Goal: Information Seeking & Learning: Check status

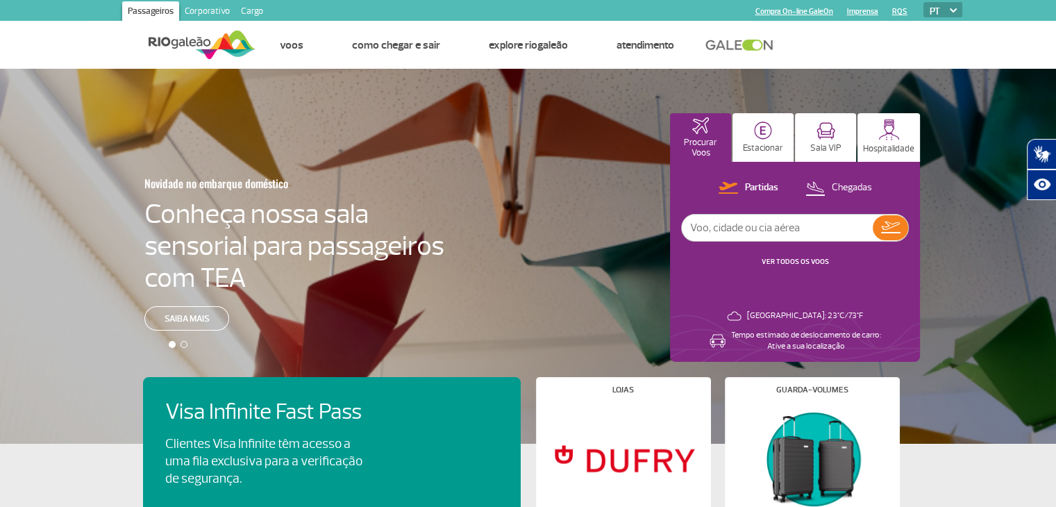
click at [781, 233] on input "text" at bounding box center [777, 228] width 191 height 26
type input "[GEOGRAPHIC_DATA]"
click at [890, 224] on img at bounding box center [890, 228] width 19 height 12
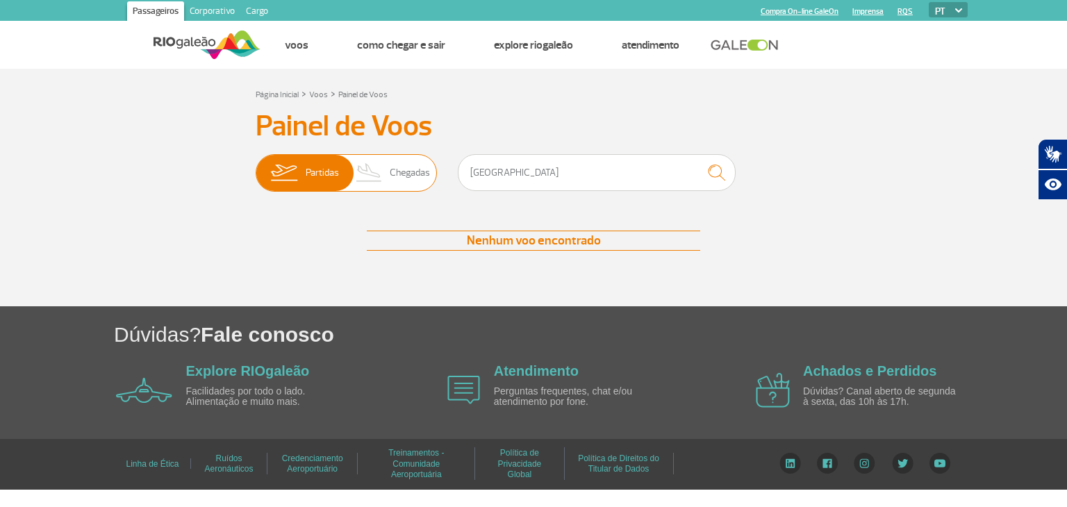
click at [403, 176] on span "Chegadas" at bounding box center [410, 173] width 40 height 36
click at [256, 166] on input "Partidas Chegadas" at bounding box center [256, 166] width 0 height 0
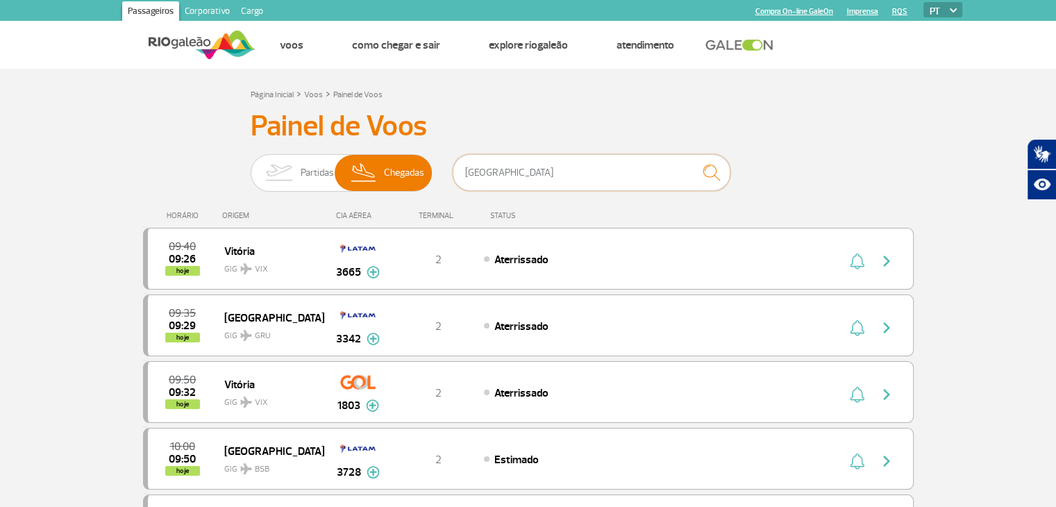
click at [500, 169] on input "[GEOGRAPHIC_DATA]" at bounding box center [592, 172] width 278 height 37
drag, startPoint x: 561, startPoint y: 172, endPoint x: 442, endPoint y: 167, distance: 119.5
click at [442, 167] on div "Partidas Chegadas [GEOGRAPHIC_DATA]" at bounding box center [529, 175] width 556 height 42
click at [732, 124] on h3 "Painel de Voos" at bounding box center [529, 126] width 556 height 35
drag, startPoint x: 526, startPoint y: 178, endPoint x: 449, endPoint y: 172, distance: 77.3
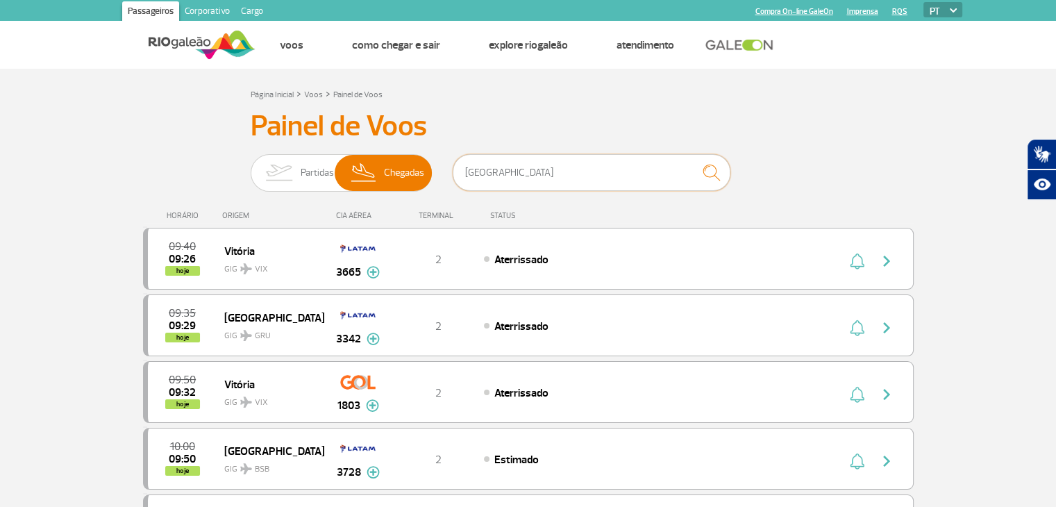
click at [449, 172] on div "Partidas Chegadas [GEOGRAPHIC_DATA]" at bounding box center [529, 175] width 556 height 42
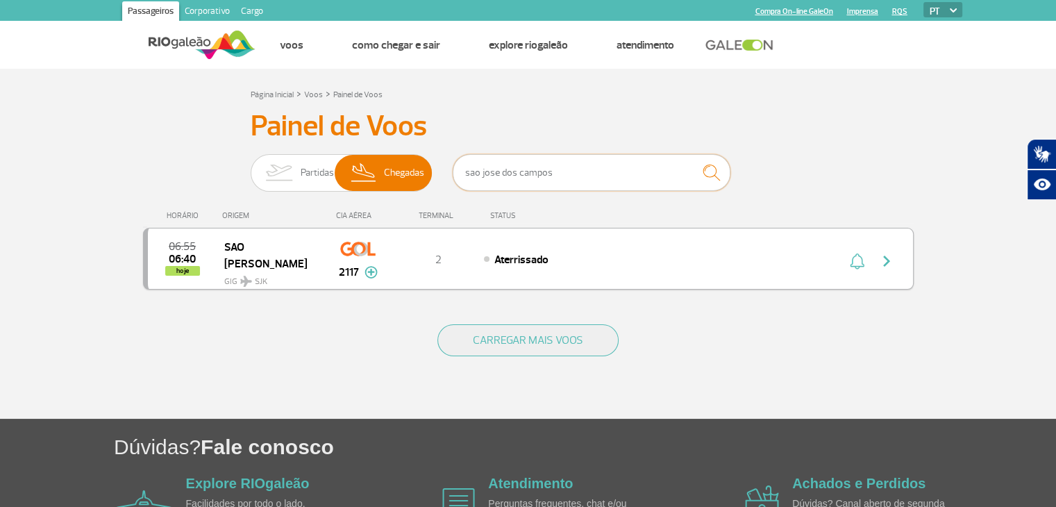
type input "sao jose dos campos"
click at [571, 270] on div "06:55 06:40 hoje [GEOGRAPHIC_DATA] SJK 2117 2 Aterrissado Parcerias: Azul Linha…" at bounding box center [528, 259] width 771 height 62
click at [270, 251] on span "SAO [PERSON_NAME]" at bounding box center [268, 254] width 89 height 35
click at [489, 259] on div "Aterrissado" at bounding box center [637, 258] width 306 height 15
click at [894, 259] on img "button" at bounding box center [886, 261] width 17 height 17
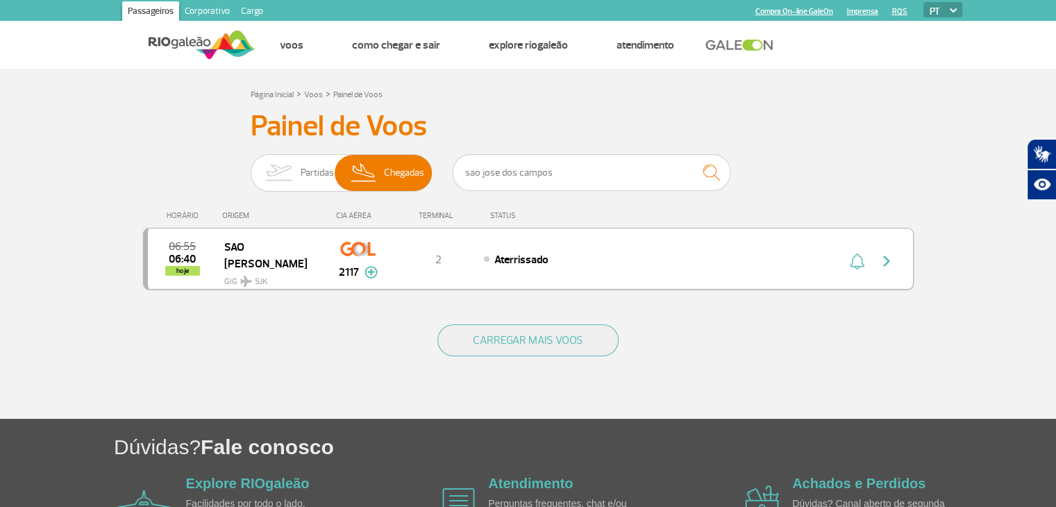
click at [248, 252] on span "SAO [PERSON_NAME]" at bounding box center [268, 254] width 89 height 35
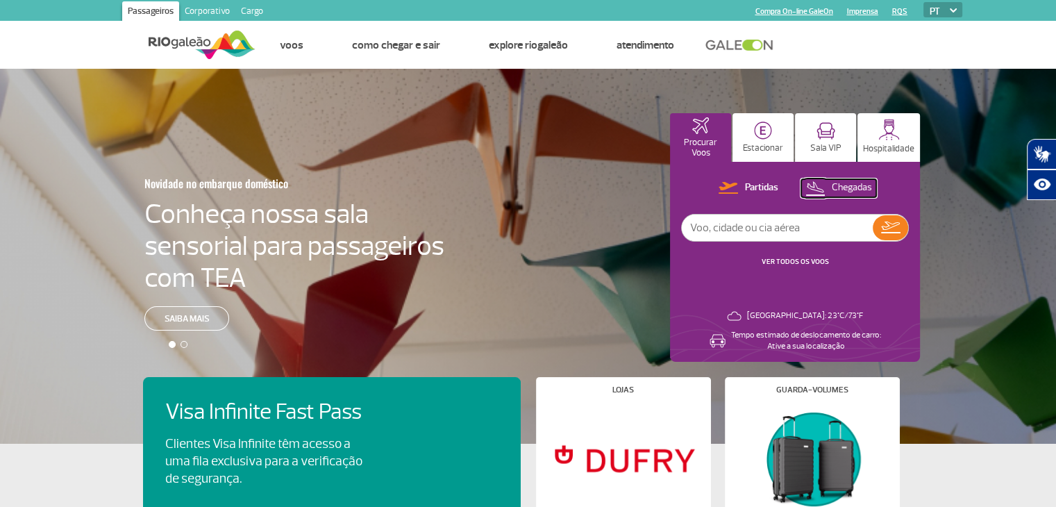
click at [828, 190] on button "Chegadas" at bounding box center [838, 188] width 75 height 18
click at [792, 219] on input "text" at bounding box center [777, 228] width 191 height 26
type input "sao jose dos campos"
click at [896, 222] on img at bounding box center [890, 227] width 20 height 19
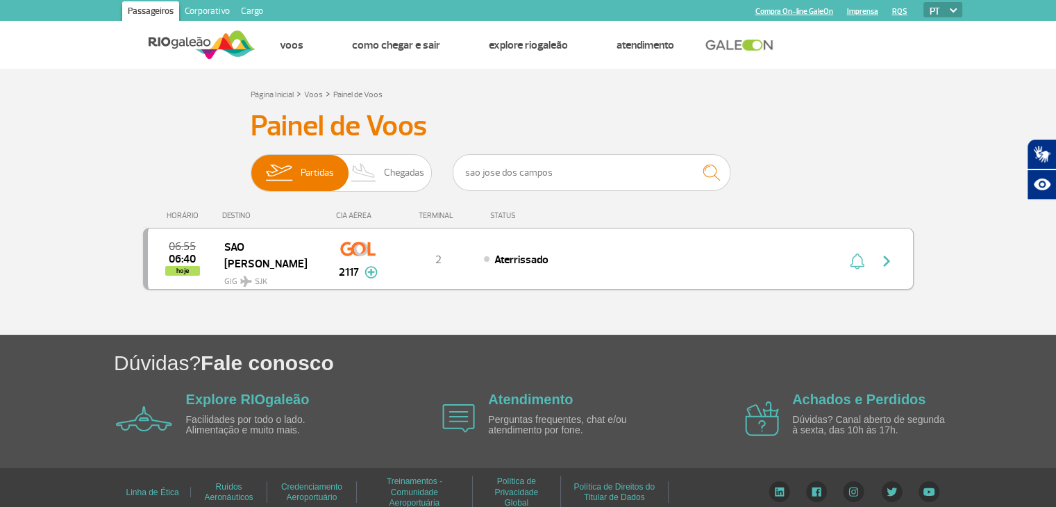
click at [269, 257] on span "SAO [PERSON_NAME]" at bounding box center [268, 254] width 89 height 35
click at [371, 274] on img at bounding box center [371, 272] width 13 height 12
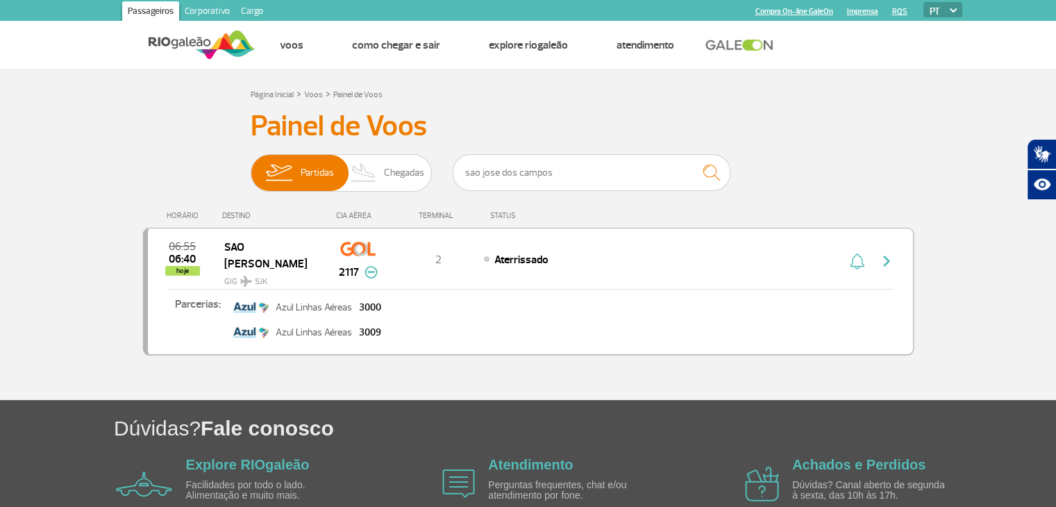
drag, startPoint x: 665, startPoint y: 274, endPoint x: 676, endPoint y: 274, distance: 11.8
click at [665, 274] on div "06:55 06:40 hoje [GEOGRAPHIC_DATA] SJK 2117 2 Aterrissado Parcerias: Azul Linha…" at bounding box center [528, 291] width 771 height 127
click at [206, 37] on img at bounding box center [202, 45] width 107 height 34
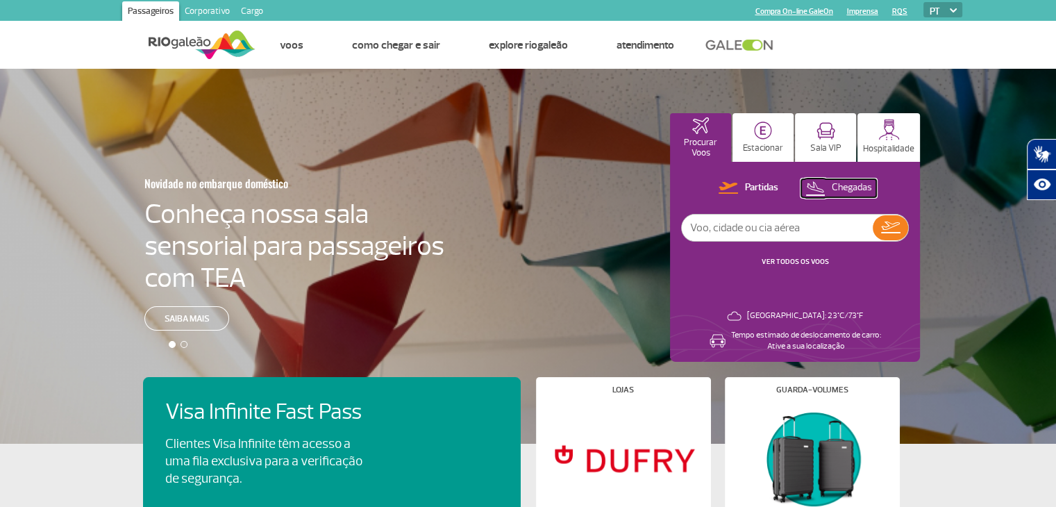
click at [841, 187] on p "Chegadas" at bounding box center [852, 187] width 40 height 13
click at [817, 230] on input "text" at bounding box center [777, 228] width 191 height 26
type input "sao jose dos campos"
click at [889, 222] on img at bounding box center [890, 227] width 20 height 19
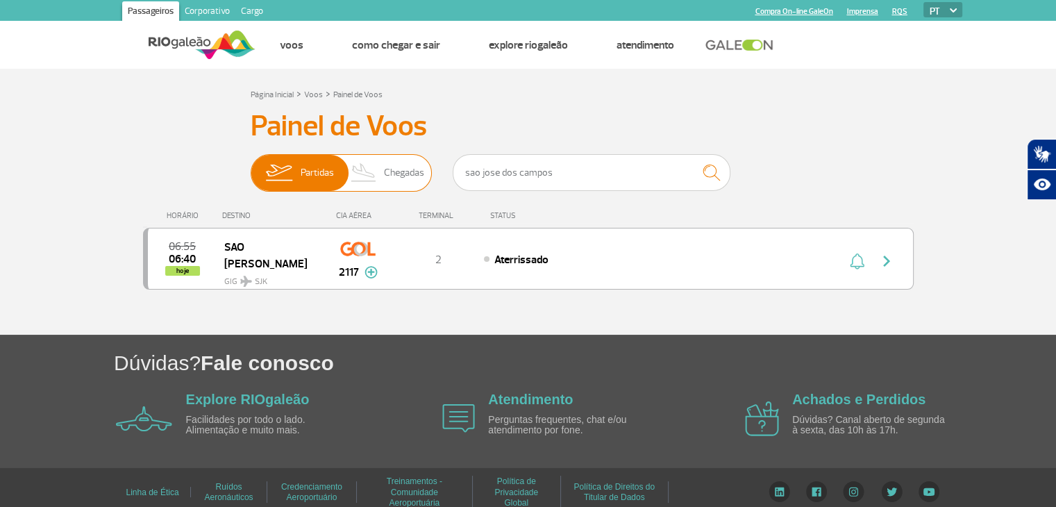
click at [392, 177] on span "Chegadas" at bounding box center [404, 173] width 40 height 36
click at [251, 166] on input "Partidas Chegadas" at bounding box center [251, 166] width 0 height 0
